Goal: Information Seeking & Learning: Learn about a topic

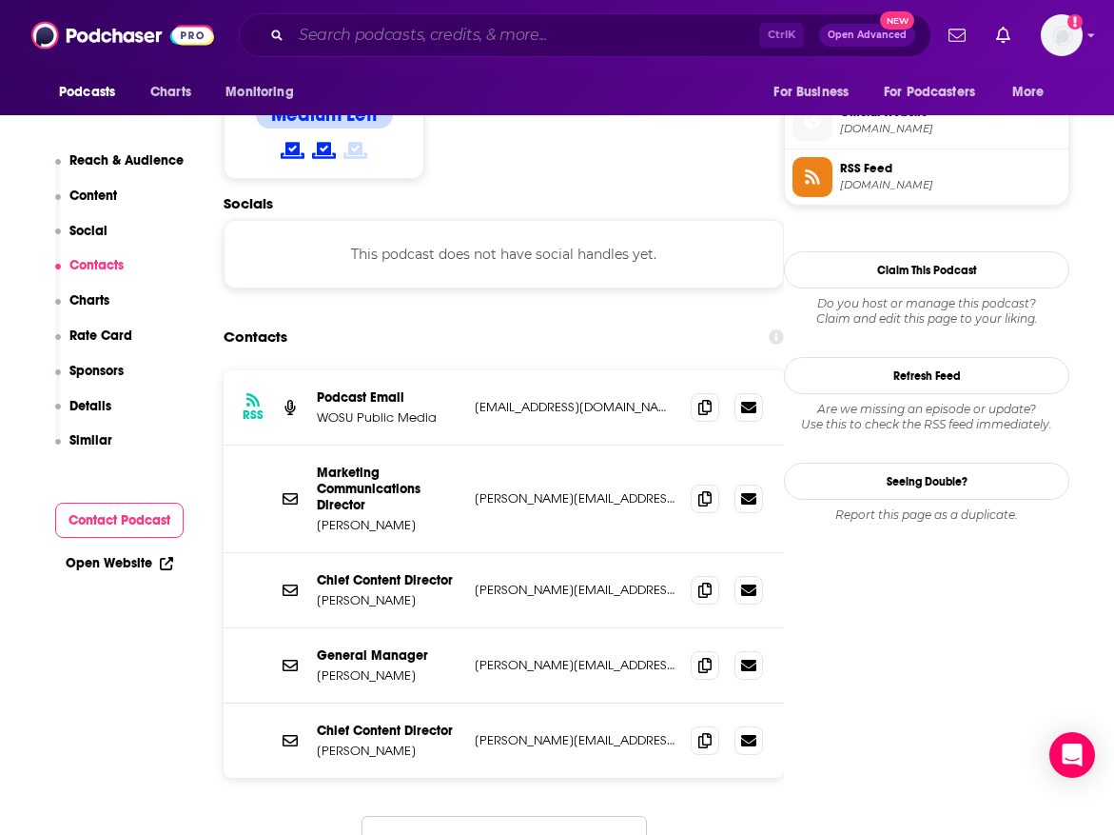
click at [502, 23] on input "Search podcasts, credits, & more..." at bounding box center [525, 35] width 468 height 30
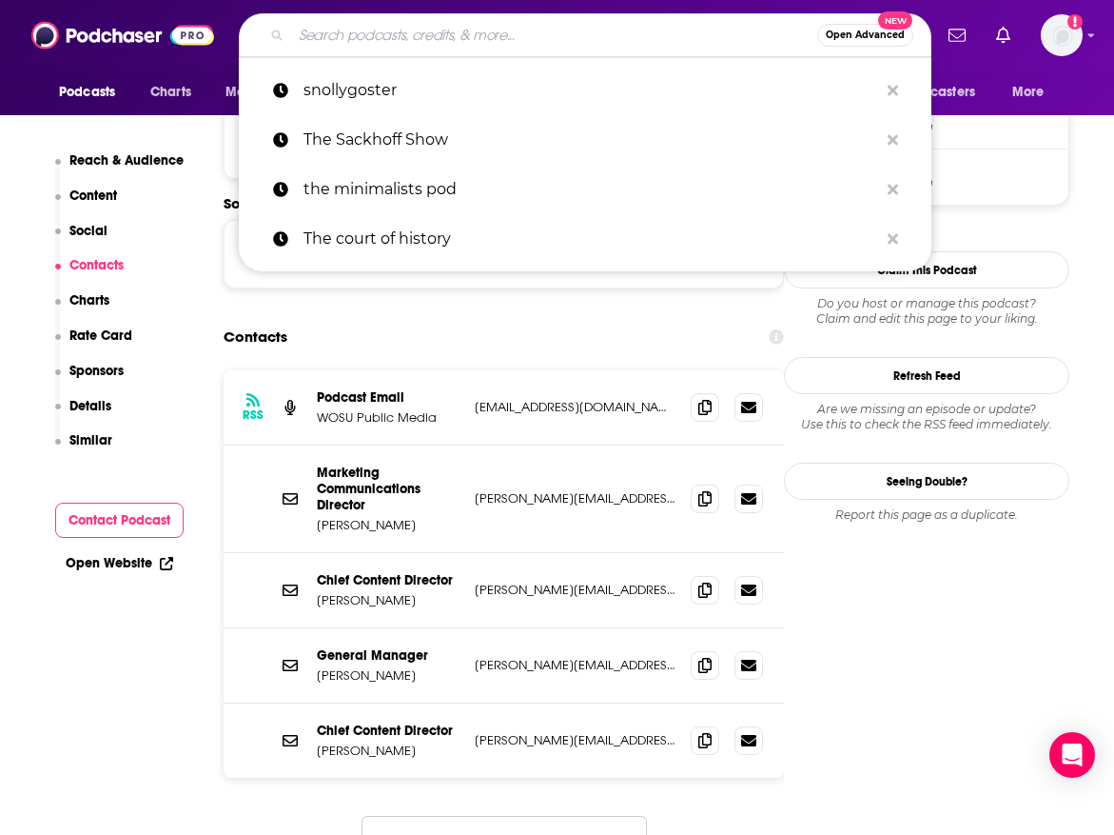
paste input "YES! would love this. [PERSON_NAME] is in town 10/6-10/8 so that might be tough…"
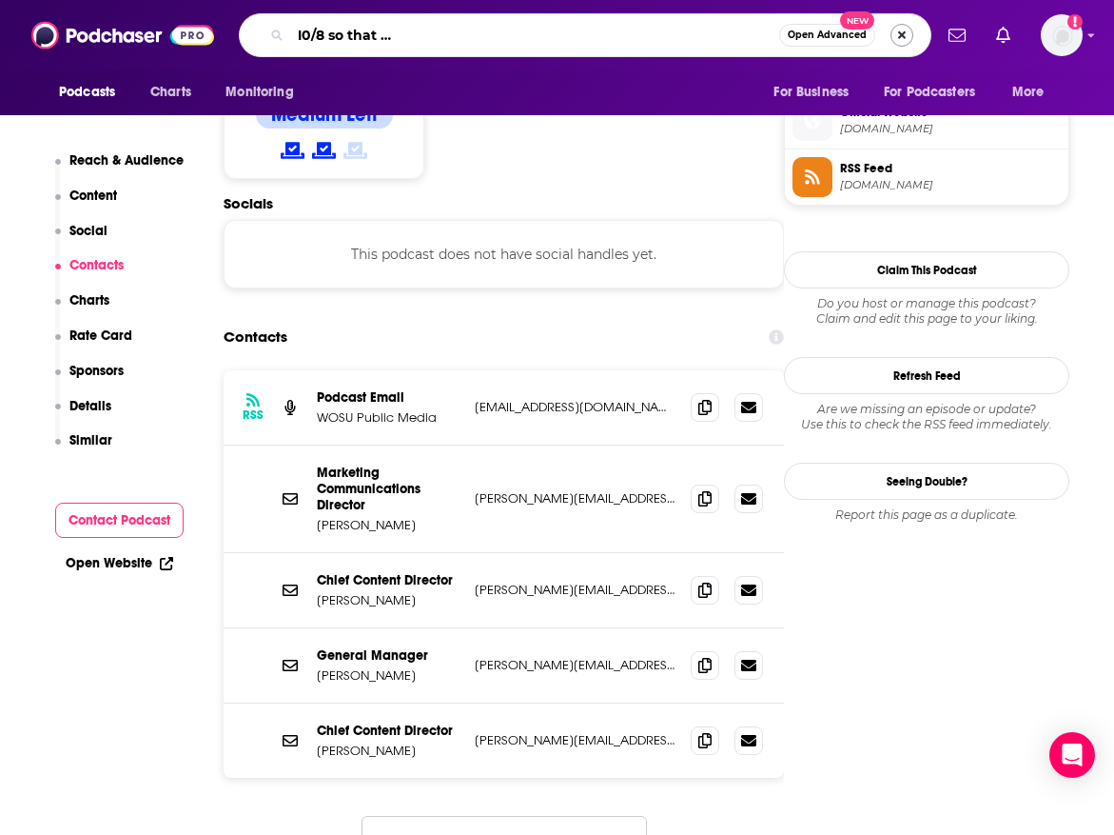
type input "YES! would love this. [PERSON_NAME] is in town 10/6-10/8 so that might be tough…"
click at [897, 33] on button "Search podcasts, credits, & more..." at bounding box center [902, 35] width 23 height 23
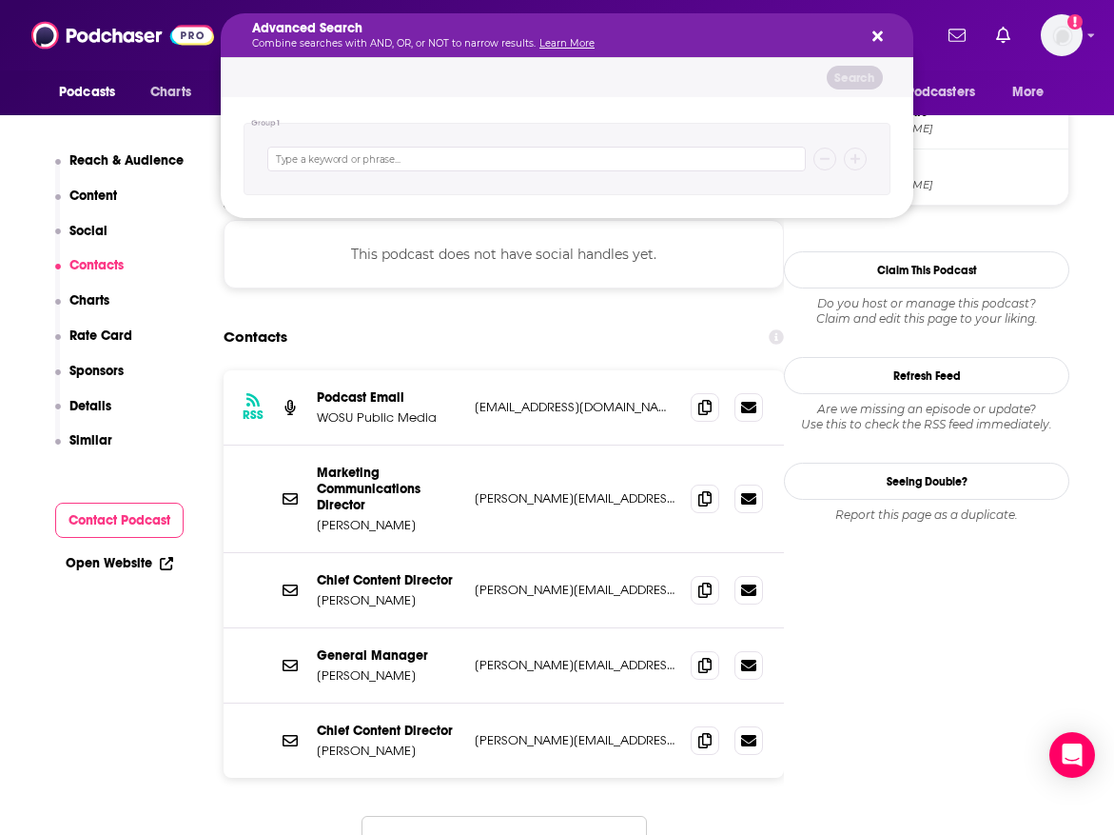
click at [344, 33] on h5 "Advanced Search" at bounding box center [552, 28] width 600 height 13
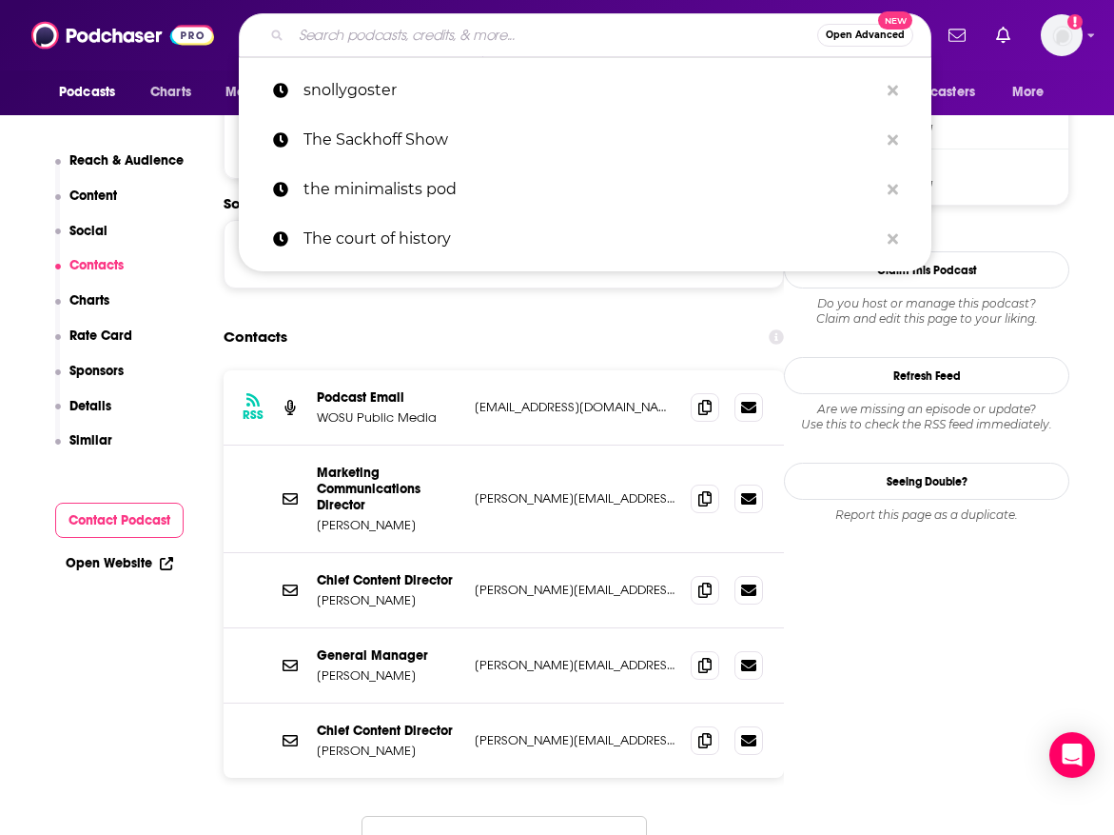
click at [60, 57] on div "Podcasts Charts Monitoring Open Advanced New snollygoster The Sackhoff Show the…" at bounding box center [557, 35] width 1114 height 70
click at [467, 48] on input "Search podcasts, credits, & more..." at bounding box center [554, 35] width 526 height 30
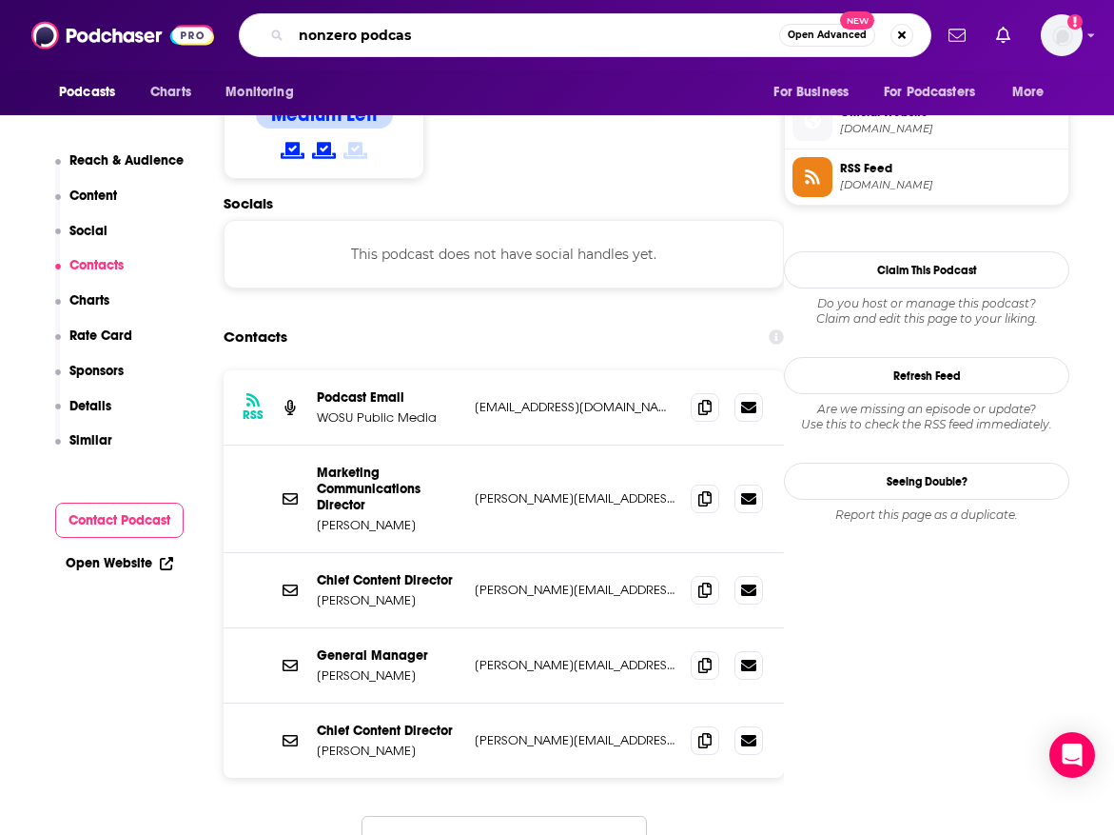
type input "nonzero podcast"
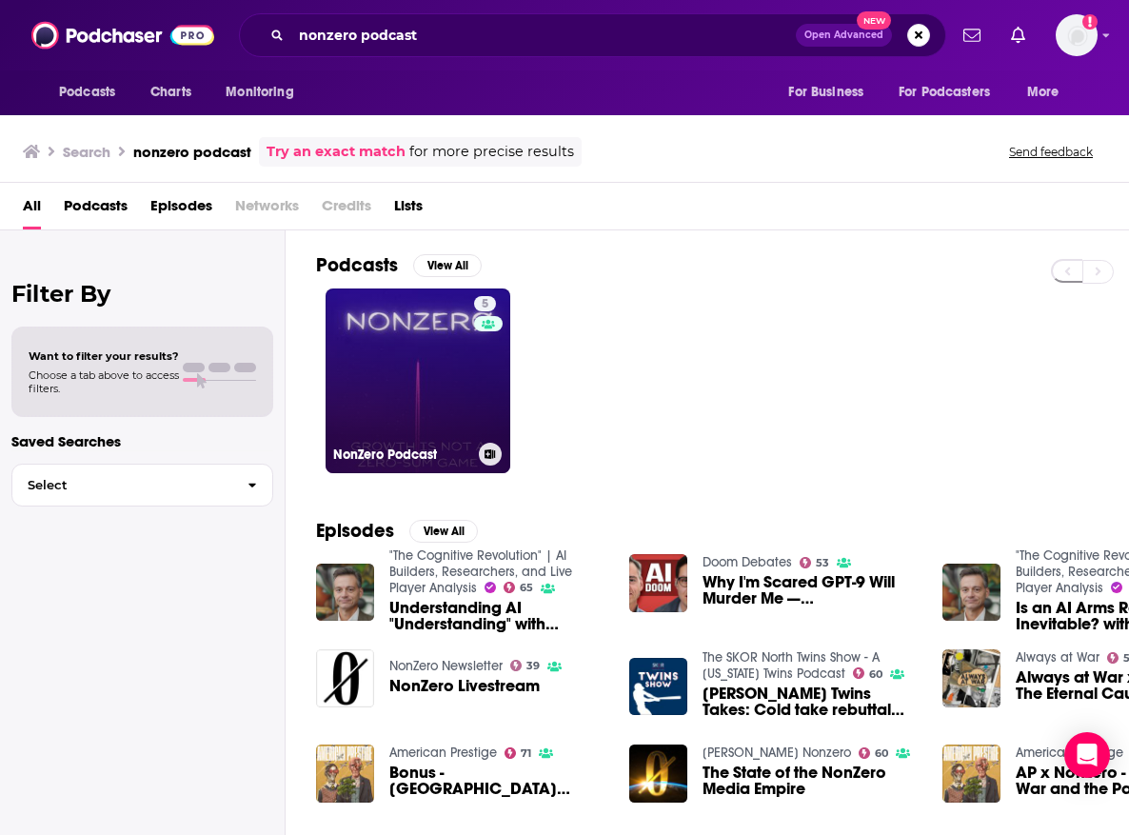
click at [394, 346] on link "5 NonZero Podcast" at bounding box center [417, 380] width 185 height 185
